Goal: Task Accomplishment & Management: Use online tool/utility

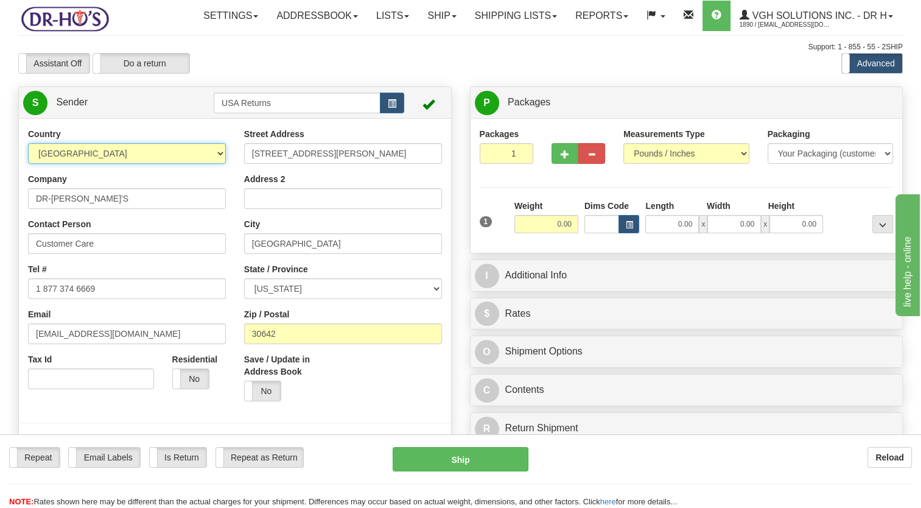
drag, startPoint x: 183, startPoint y: 183, endPoint x: 194, endPoint y: 171, distance: 16.8
click at [182, 164] on select "[GEOGRAPHIC_DATA] [GEOGRAPHIC_DATA] [GEOGRAPHIC_DATA] [GEOGRAPHIC_DATA] [US_STA…" at bounding box center [127, 153] width 198 height 21
click at [393, 108] on span "button" at bounding box center [392, 104] width 9 height 8
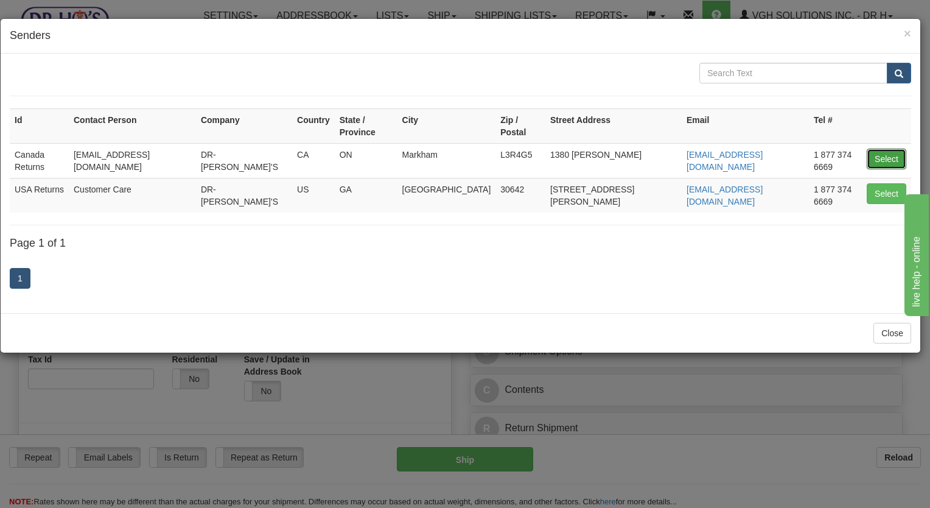
drag, startPoint x: 873, startPoint y: 139, endPoint x: 859, endPoint y: 146, distance: 15.3
click at [874, 149] on button "Select" at bounding box center [887, 159] width 40 height 21
type input "Canada Returns"
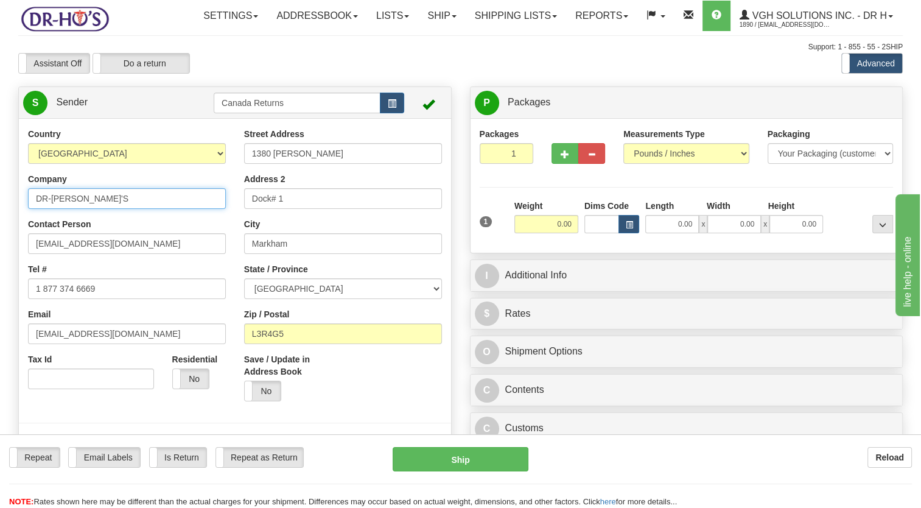
drag, startPoint x: 85, startPoint y: 231, endPoint x: 0, endPoint y: 244, distance: 86.3
click at [0, 242] on html "Training Course Close Toggle navigation Settings Shipping Preferences New Sende…" at bounding box center [460, 254] width 921 height 508
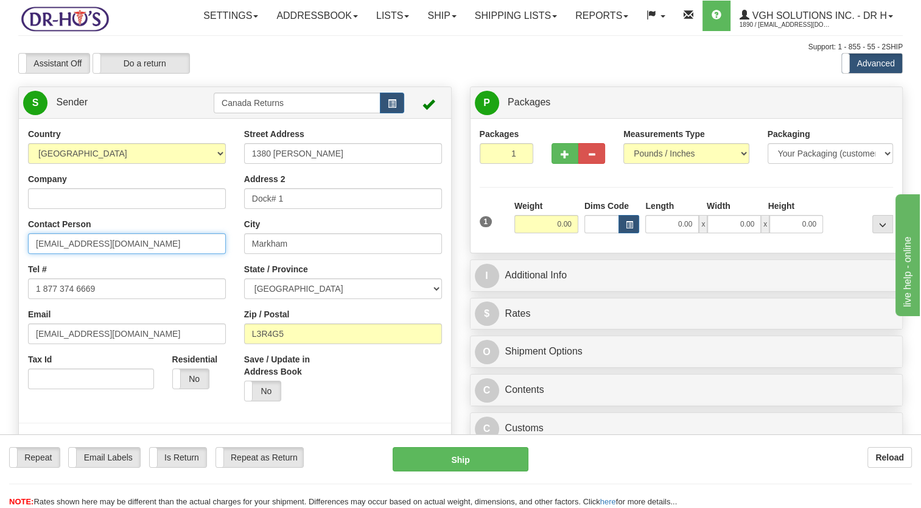
drag, startPoint x: 147, startPoint y: 270, endPoint x: 0, endPoint y: 296, distance: 149.5
click at [0, 290] on html "Training Course Close Toggle navigation Settings Shipping Preferences New Sende…" at bounding box center [460, 254] width 921 height 508
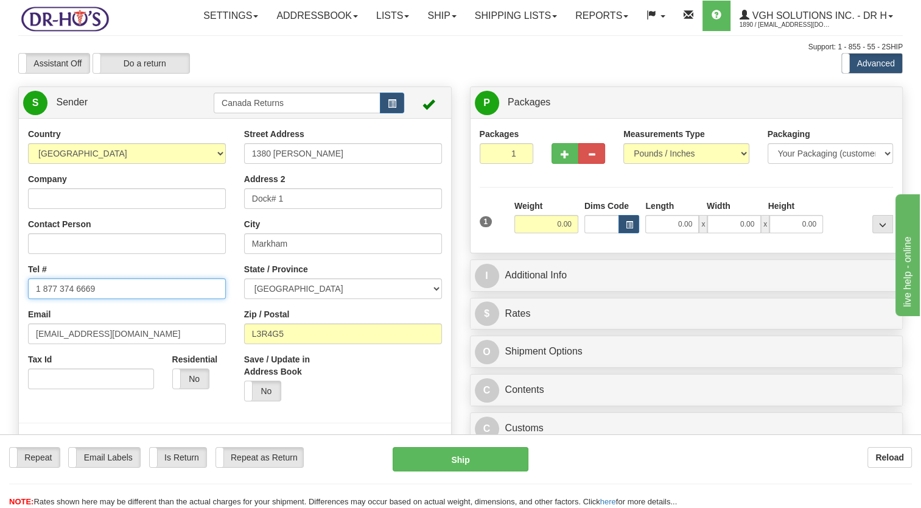
click at [0, 355] on html "Training Course Close Toggle navigation Settings Shipping Preferences New Sende…" at bounding box center [460, 254] width 921 height 508
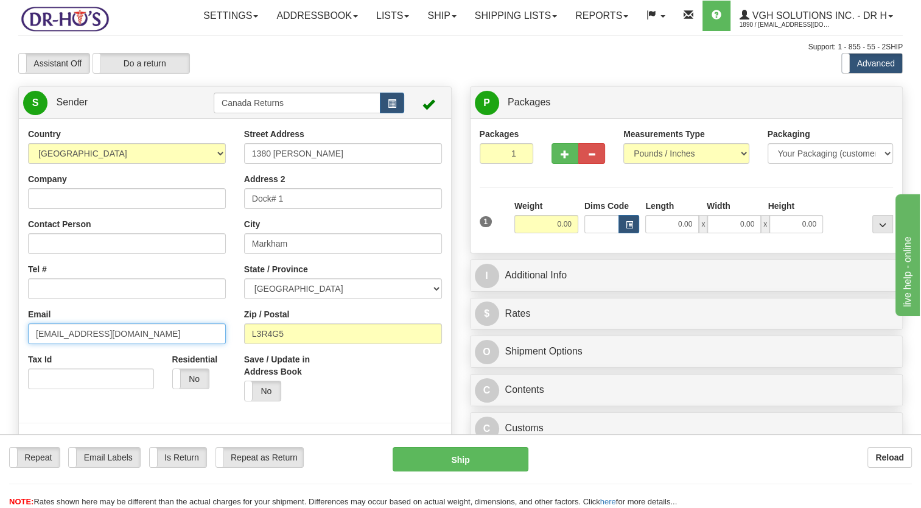
drag, startPoint x: -2, startPoint y: 371, endPoint x: 5, endPoint y: 376, distance: 8.5
click at [0, 376] on html "Training Course Close Toggle navigation Settings Shipping Preferences New Sende…" at bounding box center [460, 254] width 921 height 508
click at [93, 241] on div "Country [GEOGRAPHIC_DATA] [GEOGRAPHIC_DATA] [GEOGRAPHIC_DATA] [GEOGRAPHIC_DATA]…" at bounding box center [127, 263] width 216 height 270
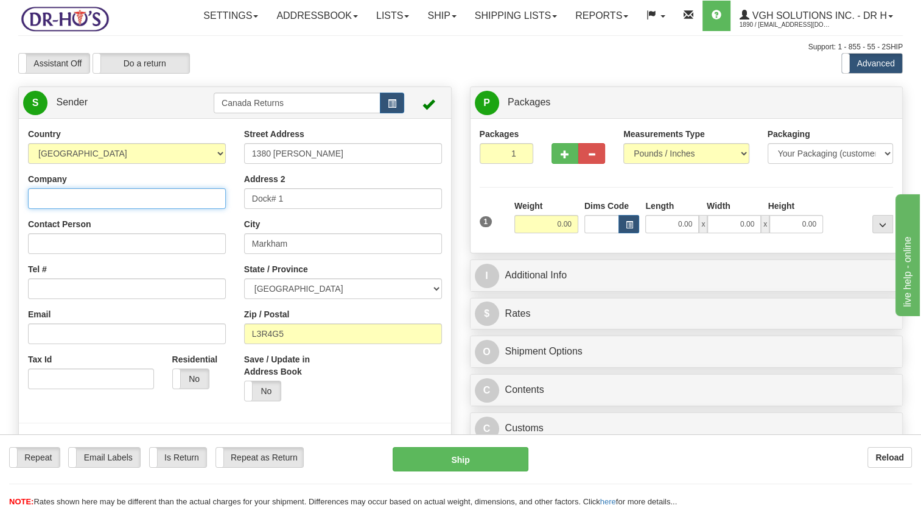
click at [84, 209] on input "Company" at bounding box center [127, 198] width 198 height 21
paste input "[PERSON_NAME]"
type input "[PERSON_NAME]"
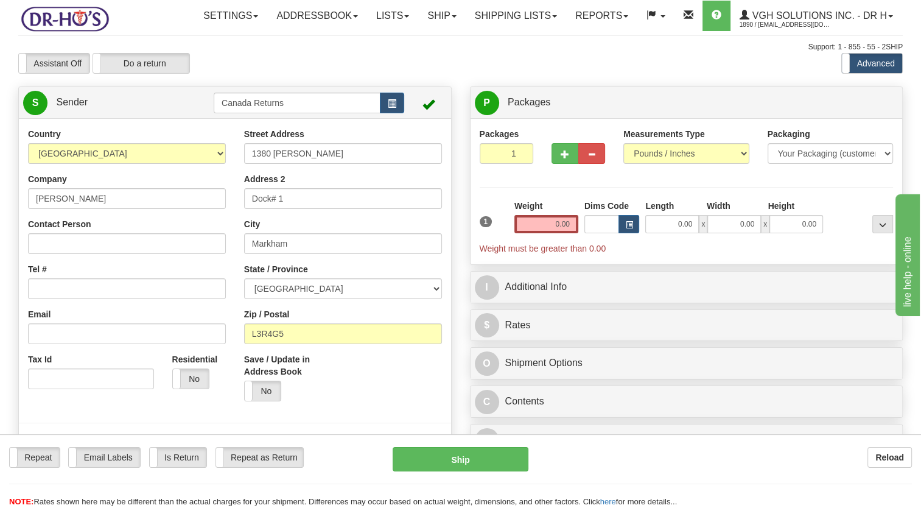
click at [63, 327] on div "Country [GEOGRAPHIC_DATA] [GEOGRAPHIC_DATA] [GEOGRAPHIC_DATA] [GEOGRAPHIC_DATA]…" at bounding box center [127, 263] width 216 height 270
click at [62, 299] on input "Tel #" at bounding box center [127, 288] width 198 height 21
paste input "[PHONE_NUMBER]"
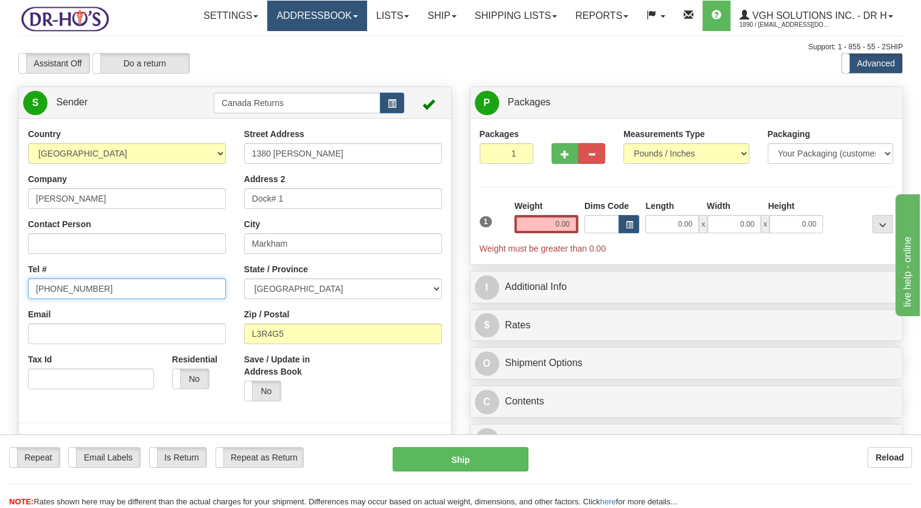
type input "[PHONE_NUMBER]"
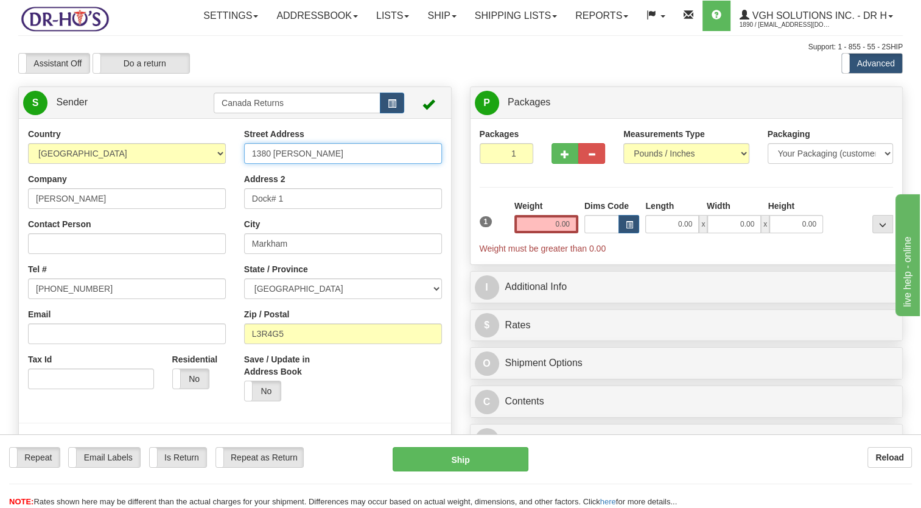
drag, startPoint x: 175, startPoint y: 181, endPoint x: 151, endPoint y: 182, distance: 23.7
click at [161, 181] on div "Country [GEOGRAPHIC_DATA] [GEOGRAPHIC_DATA] [GEOGRAPHIC_DATA] [GEOGRAPHIC_DATA]…" at bounding box center [235, 296] width 432 height 337
paste input "[STREET_ADDRESS]"
type input "11007-103 St"
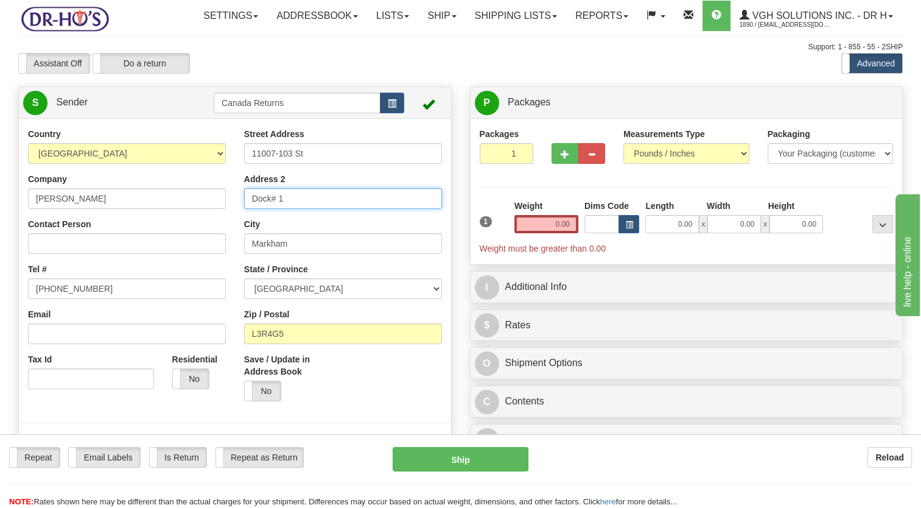
drag, startPoint x: 282, startPoint y: 223, endPoint x: 217, endPoint y: 235, distance: 66.3
click at [217, 235] on div "Country [GEOGRAPHIC_DATA] [GEOGRAPHIC_DATA] [GEOGRAPHIC_DATA] [GEOGRAPHIC_DATA]…" at bounding box center [235, 296] width 432 height 337
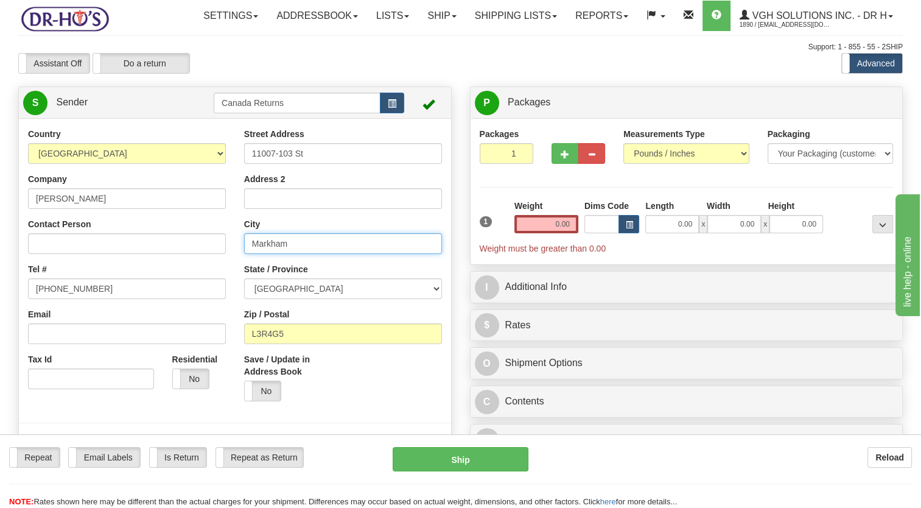
drag, startPoint x: 247, startPoint y: 271, endPoint x: 207, endPoint y: 277, distance: 40.5
click at [202, 276] on div "Country [GEOGRAPHIC_DATA] [GEOGRAPHIC_DATA] [GEOGRAPHIC_DATA] [GEOGRAPHIC_DATA]…" at bounding box center [235, 296] width 432 height 337
paste input "Westlock"
type input "Westlock"
click at [301, 299] on select "[GEOGRAPHIC_DATA] [GEOGRAPHIC_DATA] [GEOGRAPHIC_DATA] [GEOGRAPHIC_DATA] [GEOGRA…" at bounding box center [343, 288] width 198 height 21
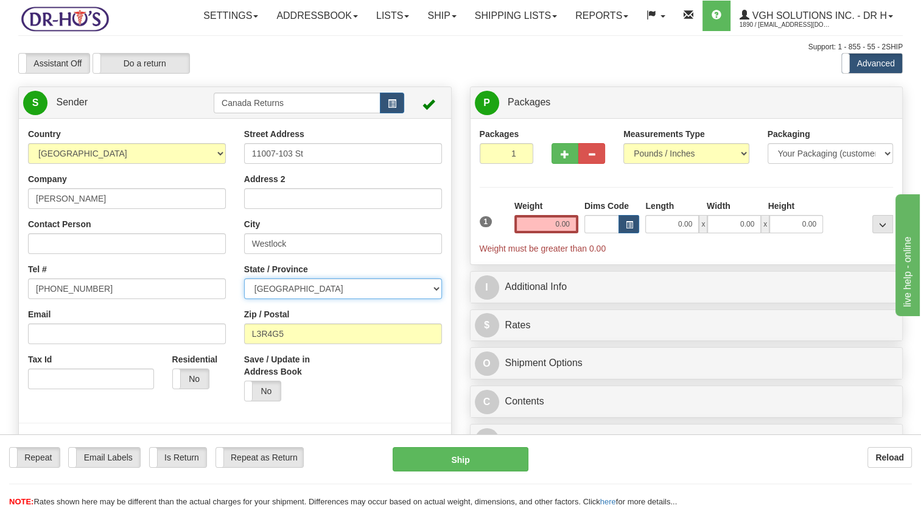
select select "AB"
click at [244, 299] on select "[GEOGRAPHIC_DATA] [GEOGRAPHIC_DATA] [GEOGRAPHIC_DATA] [GEOGRAPHIC_DATA] [GEOGRA…" at bounding box center [343, 288] width 198 height 21
drag, startPoint x: 301, startPoint y: 358, endPoint x: 179, endPoint y: 374, distance: 123.4
click at [179, 374] on div "Country [GEOGRAPHIC_DATA] [GEOGRAPHIC_DATA] [GEOGRAPHIC_DATA] [GEOGRAPHIC_DATA]…" at bounding box center [235, 296] width 432 height 337
paste input "T7P1G6"
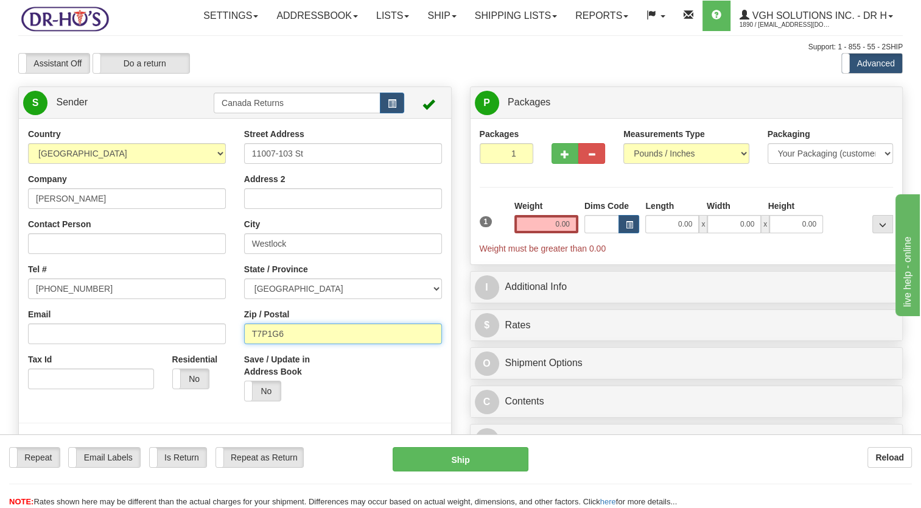
type input "T7P1G6"
click at [312, 377] on label "Save / Update in Address Book" at bounding box center [288, 365] width 89 height 24
click at [0, 0] on input "Save / Update in Address Book" at bounding box center [0, 0] width 0 height 0
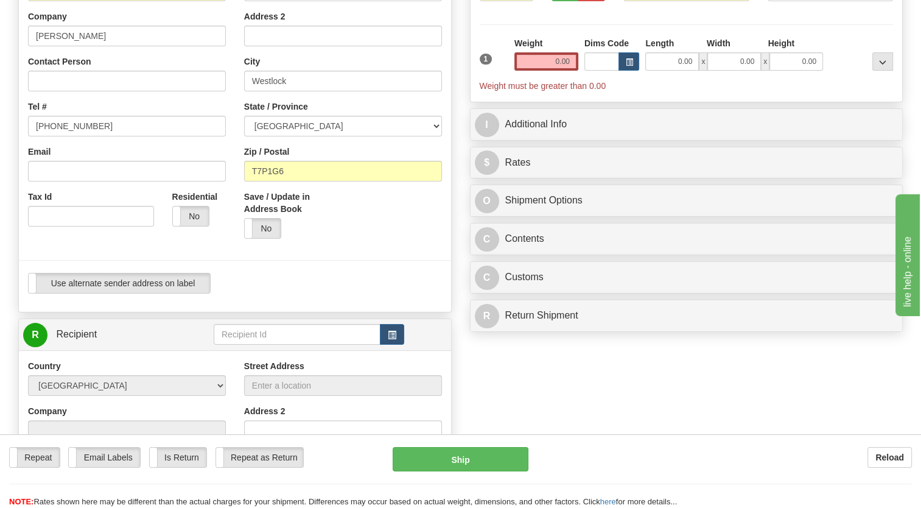
scroll to position [183, 0]
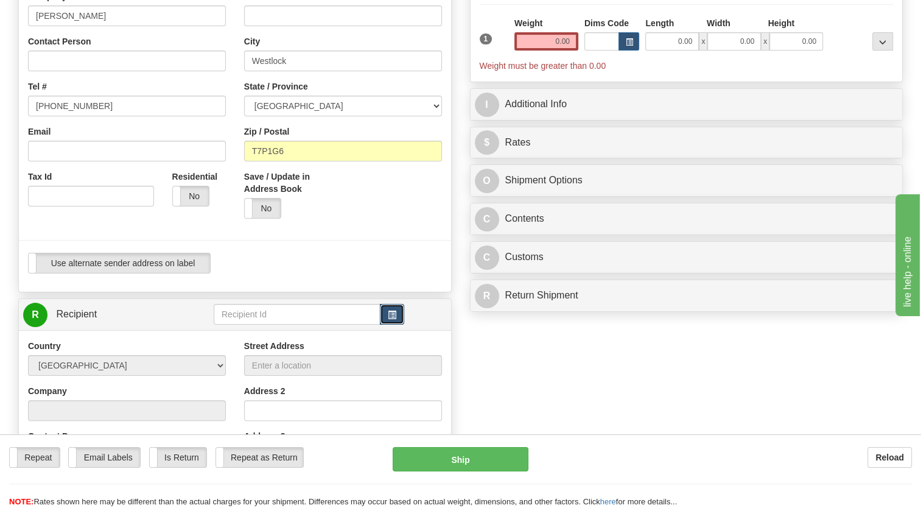
click at [396, 324] on button "button" at bounding box center [392, 314] width 24 height 21
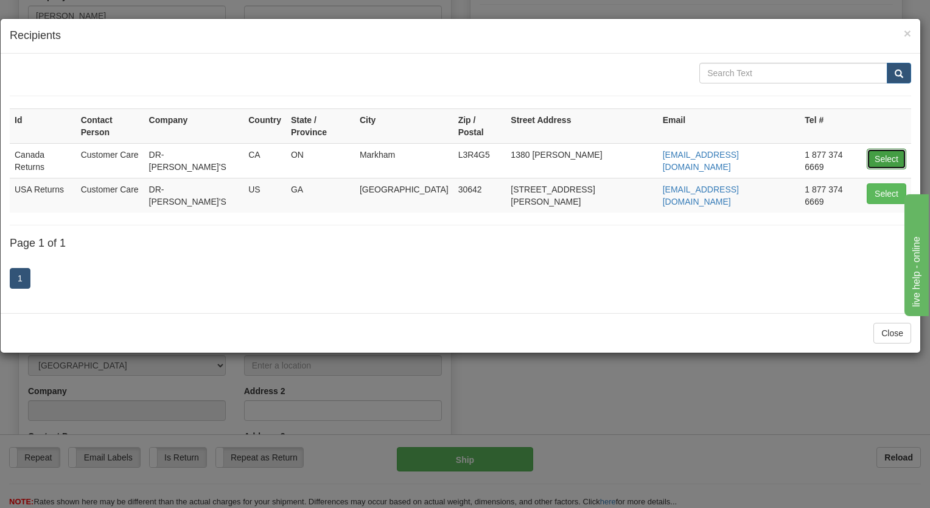
click at [881, 149] on button "Select" at bounding box center [887, 159] width 40 height 21
type input "Canada Returns"
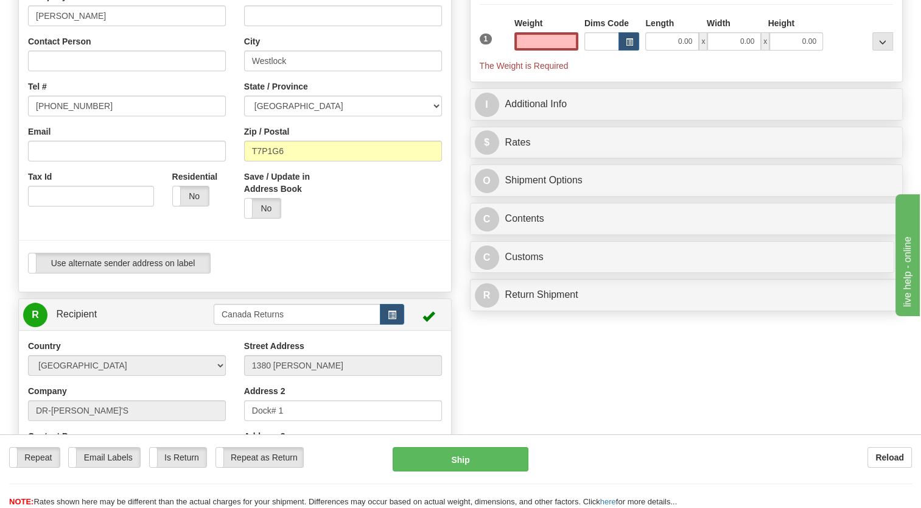
type input "0.00"
click at [413, 273] on div "Use alternate sender address on label Use alternate sender address on label" at bounding box center [235, 263] width 414 height 21
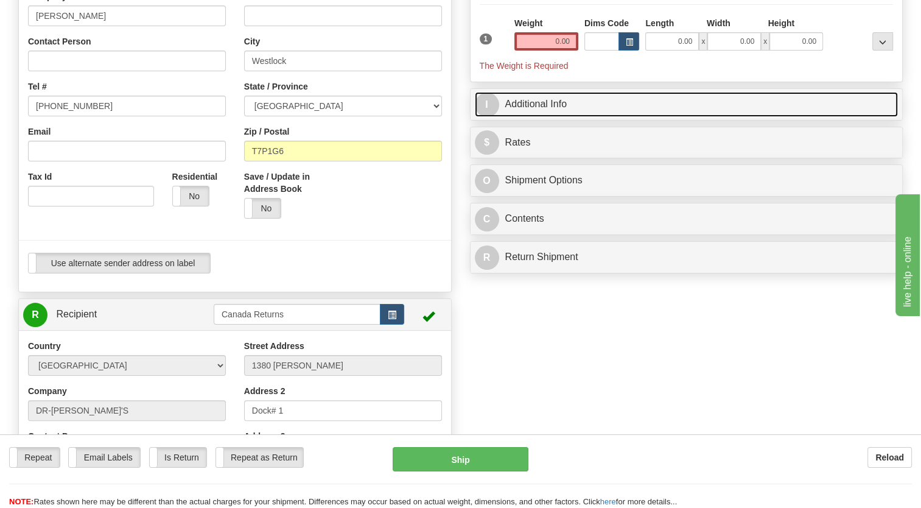
click at [520, 117] on link "I Additional Info" at bounding box center [687, 104] width 424 height 25
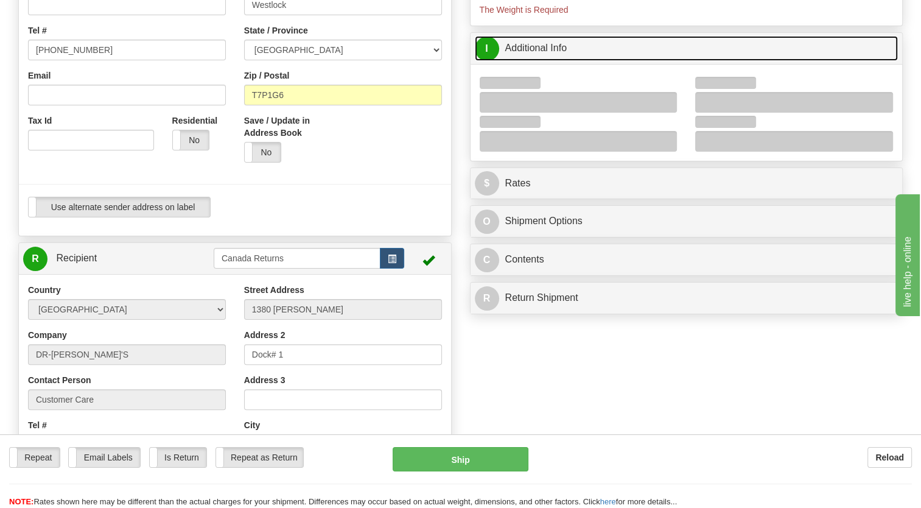
scroll to position [243, 0]
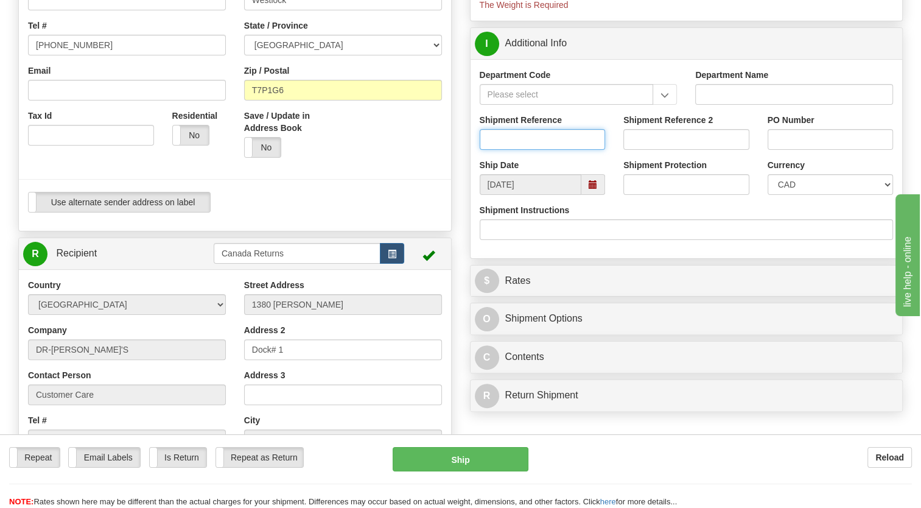
click at [512, 150] on input "Shipment Reference" at bounding box center [543, 139] width 126 height 21
paste input "CU25808468"
type input "CU25808468"
click at [455, 172] on div at bounding box center [235, 37] width 450 height 307
click at [587, 195] on span at bounding box center [593, 184] width 24 height 21
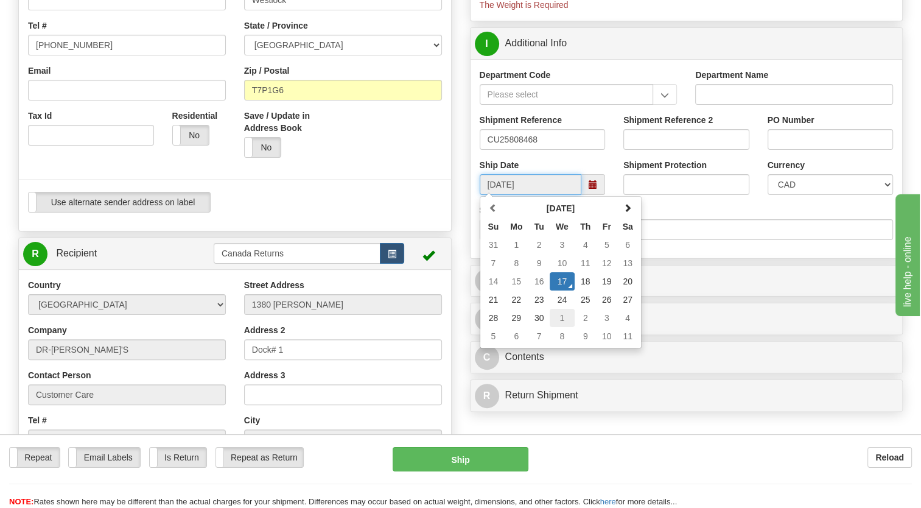
click at [564, 327] on td "1" at bounding box center [562, 318] width 25 height 18
type input "[DATE]"
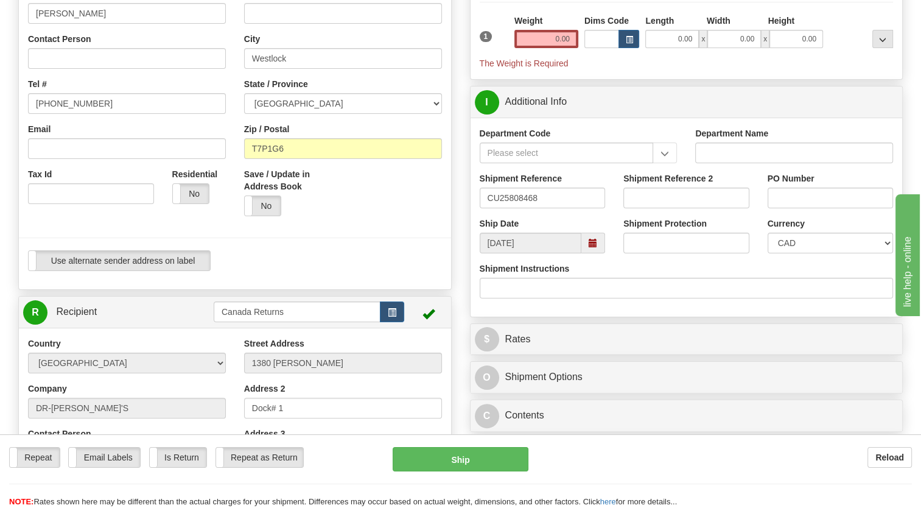
scroll to position [183, 0]
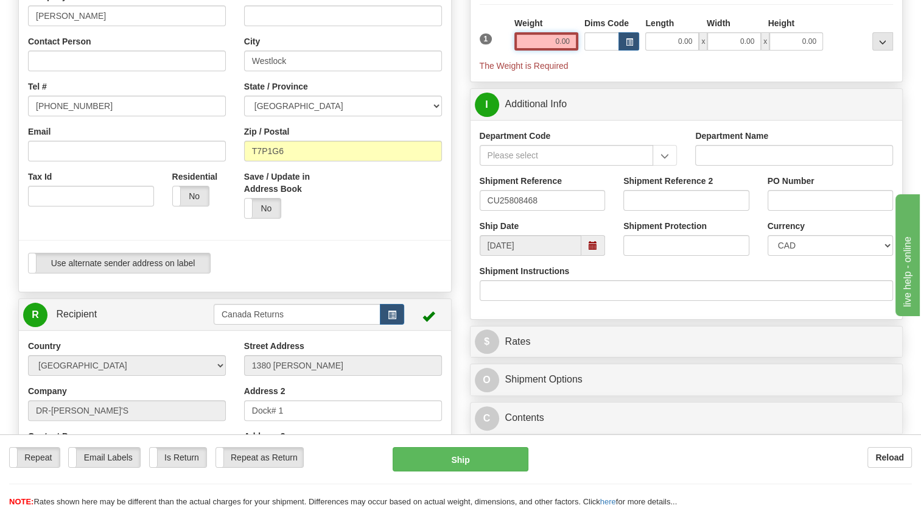
drag, startPoint x: 543, startPoint y: 72, endPoint x: 523, endPoint y: 54, distance: 27.6
click at [542, 51] on input "0.00" at bounding box center [546, 41] width 64 height 18
type input "1.00"
click at [505, 37] on div "Packages 1 1 Measurements Type" at bounding box center [687, 8] width 414 height 127
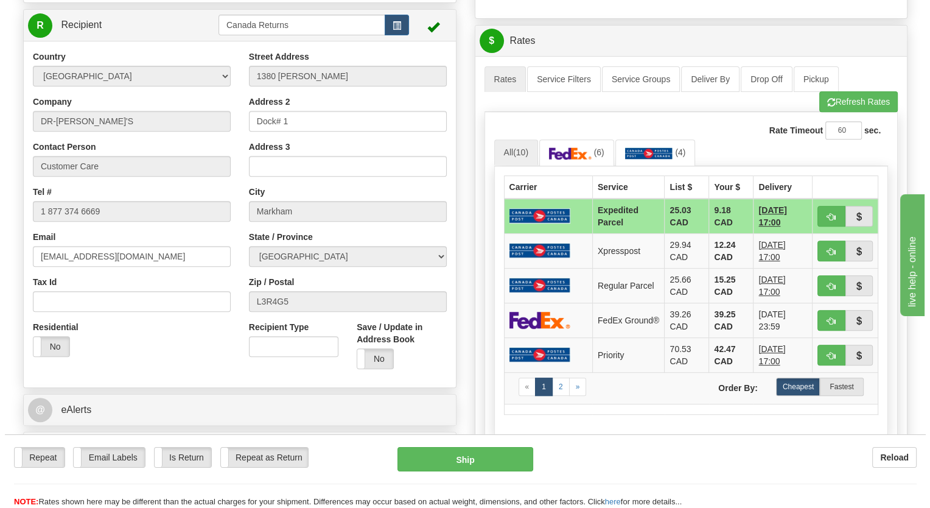
scroll to position [487, 0]
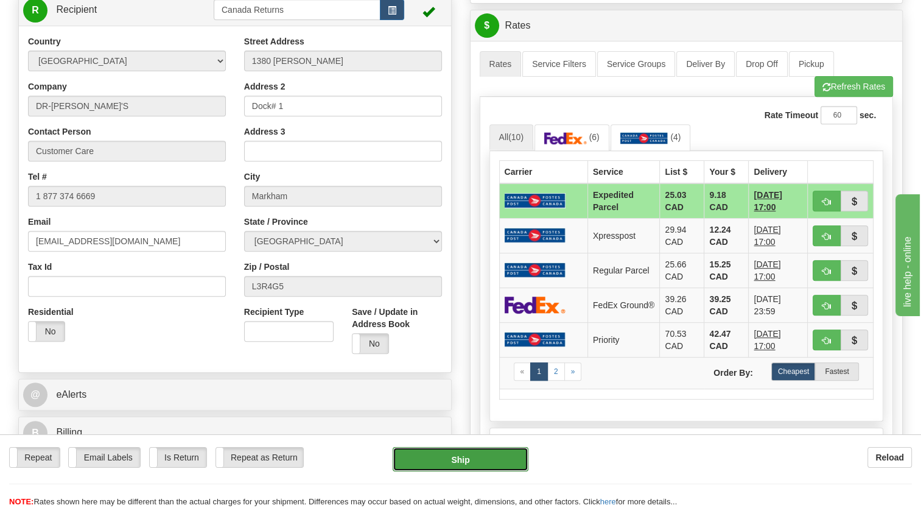
click at [446, 461] on button "Ship" at bounding box center [460, 459] width 135 height 24
type input "DOM.EP"
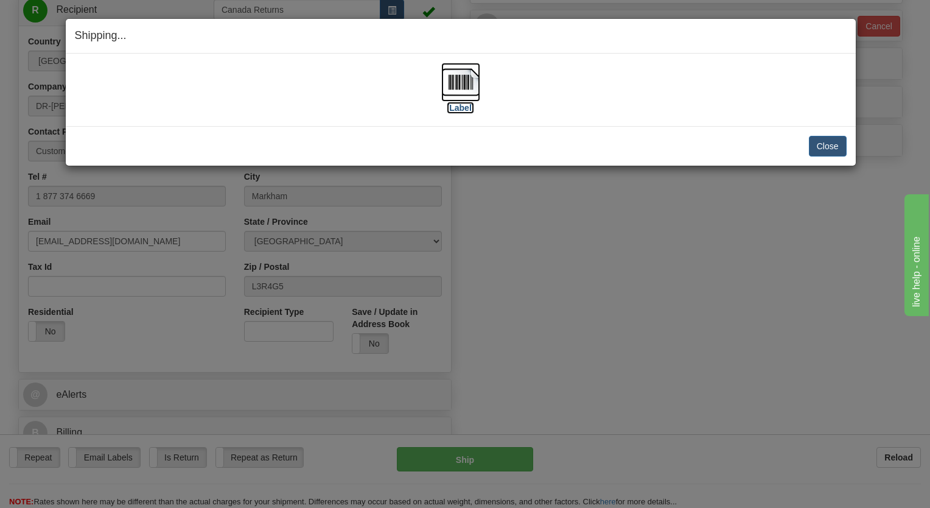
click at [467, 88] on img at bounding box center [460, 82] width 39 height 39
